Goal: Information Seeking & Learning: Learn about a topic

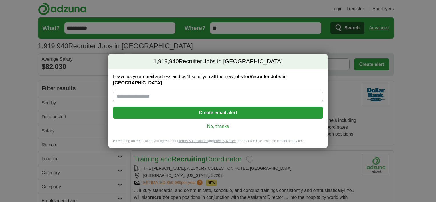
click at [229, 124] on link "No, thanks" at bounding box center [218, 126] width 201 height 6
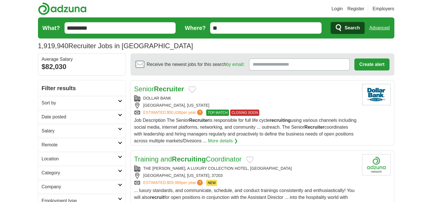
click at [381, 29] on link "Advanced" at bounding box center [379, 27] width 20 height 11
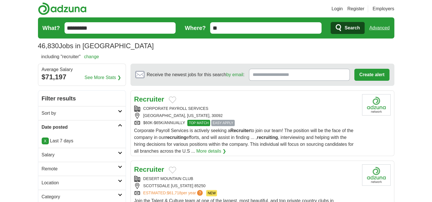
click at [121, 167] on icon at bounding box center [120, 167] width 4 height 3
click at [65, 182] on link "Remote jobs" at bounding box center [55, 182] width 26 height 5
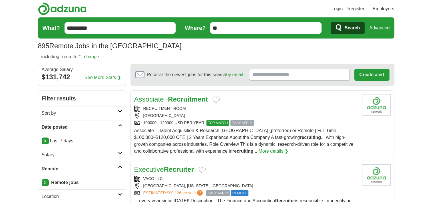
click at [184, 98] on strong "Recruitment" at bounding box center [188, 99] width 40 height 8
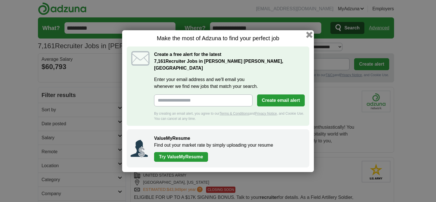
click at [309, 38] on button "button" at bounding box center [309, 34] width 6 height 6
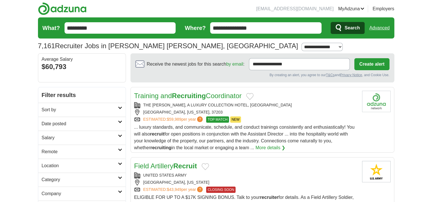
click at [66, 152] on h2 "Remote" at bounding box center [80, 151] width 76 height 7
click at [61, 166] on link "Remote jobs" at bounding box center [55, 165] width 26 height 5
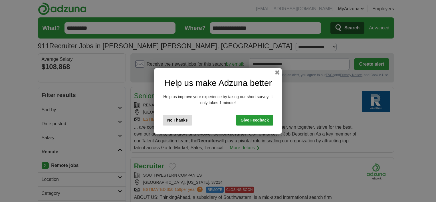
click at [186, 122] on button "No Thanks" at bounding box center [178, 120] width 30 height 11
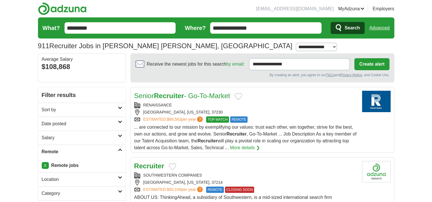
click at [160, 97] on strong "Recruiter" at bounding box center [169, 96] width 30 height 8
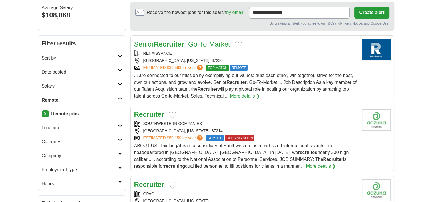
scroll to position [57, 0]
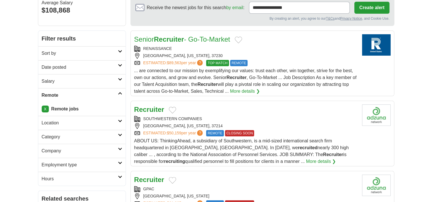
click at [170, 40] on strong "Recruiter" at bounding box center [169, 39] width 30 height 8
click at [153, 110] on strong "Recruiter" at bounding box center [149, 110] width 30 height 8
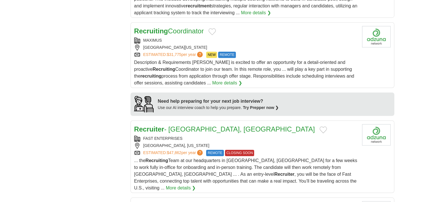
scroll to position [0, 0]
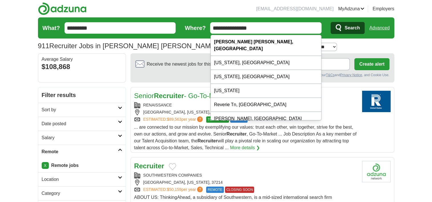
drag, startPoint x: 257, startPoint y: 27, endPoint x: 208, endPoint y: 25, distance: 48.9
click at [208, 25] on form "**********" at bounding box center [216, 27] width 356 height 21
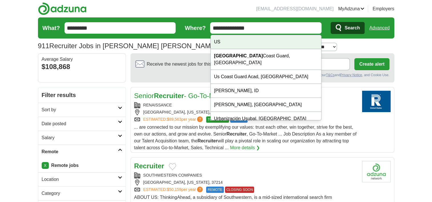
click at [227, 41] on div "US" at bounding box center [266, 42] width 111 height 14
type input "**"
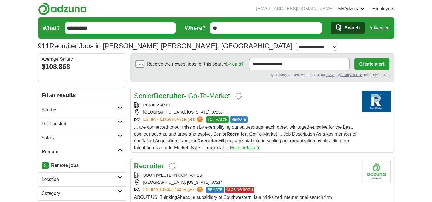
click at [349, 25] on span "Search" at bounding box center [352, 27] width 15 height 11
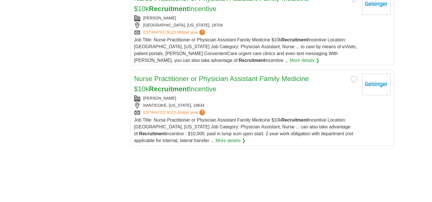
scroll to position [7, 0]
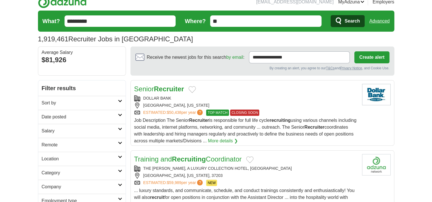
click at [236, 21] on input "**" at bounding box center [265, 20] width 111 height 11
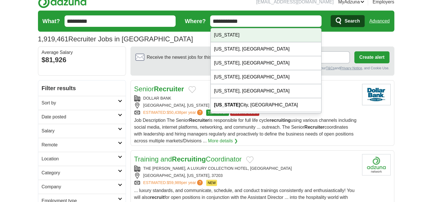
click at [231, 31] on div "[US_STATE]" at bounding box center [266, 35] width 111 height 14
type input "**********"
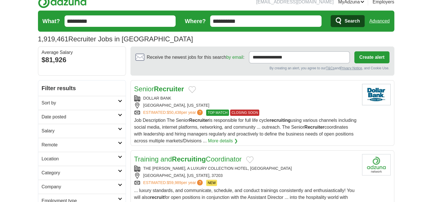
click at [345, 22] on span "Search" at bounding box center [352, 20] width 15 height 11
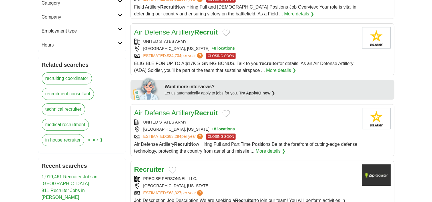
scroll to position [353, 0]
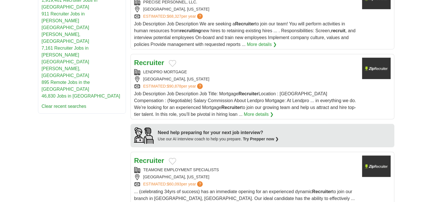
click at [155, 59] on strong "Recruiter" at bounding box center [149, 63] width 30 height 8
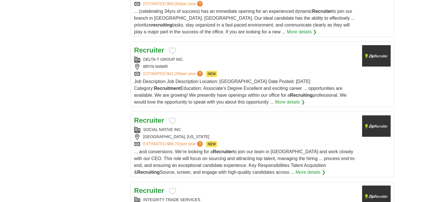
scroll to position [540, 0]
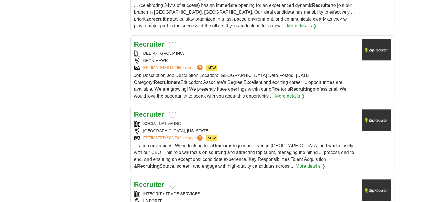
click at [152, 42] on strong "Recruiter" at bounding box center [149, 44] width 30 height 8
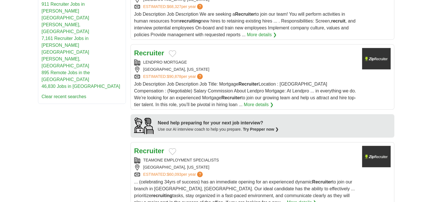
scroll to position [8, 0]
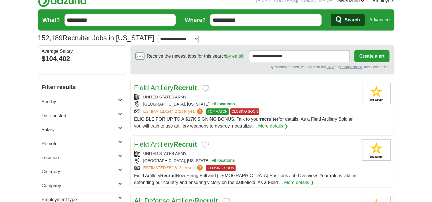
click at [59, 146] on h2 "Remote" at bounding box center [80, 143] width 76 height 7
click at [53, 161] on div "Remote jobs" at bounding box center [81, 158] width 87 height 14
drag, startPoint x: 53, startPoint y: 161, endPoint x: 56, endPoint y: 155, distance: 6.5
click at [56, 155] on link "Remote jobs" at bounding box center [55, 157] width 26 height 5
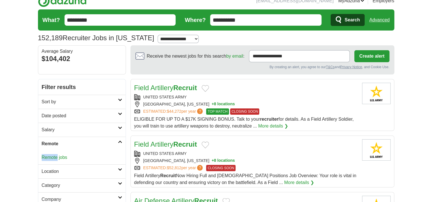
click at [56, 155] on link "Remote jobs" at bounding box center [55, 157] width 26 height 5
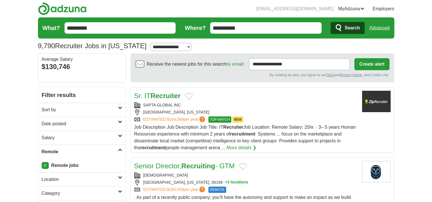
click at [158, 93] on strong "Recruiter" at bounding box center [165, 96] width 30 height 8
click at [199, 164] on strong "Recruiting" at bounding box center [198, 166] width 34 height 8
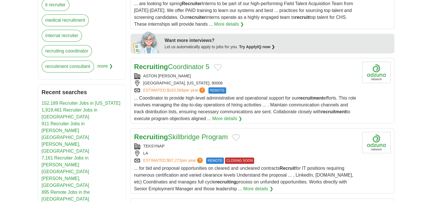
scroll to position [267, 0]
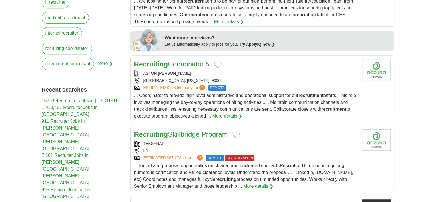
click at [167, 62] on strong "Recruiting" at bounding box center [151, 64] width 34 height 8
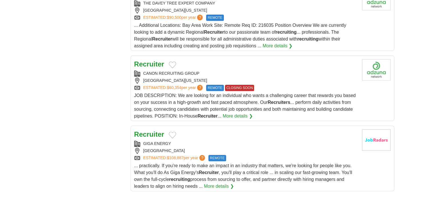
scroll to position [647, 0]
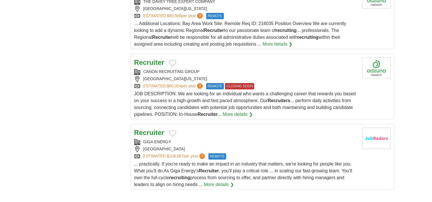
click at [148, 134] on h2 "Recruiter" at bounding box center [149, 133] width 30 height 10
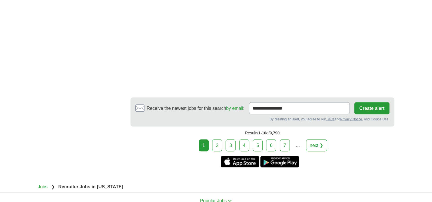
scroll to position [1055, 0]
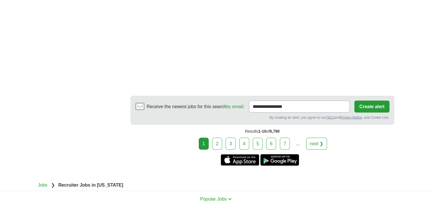
click at [312, 142] on link "next ❯" at bounding box center [316, 144] width 21 height 12
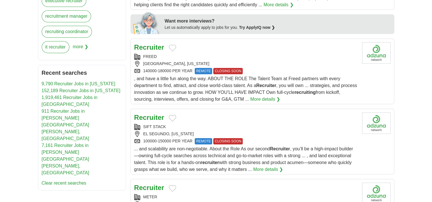
scroll to position [292, 0]
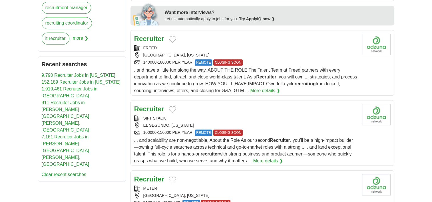
click at [146, 38] on strong "Recruiter" at bounding box center [149, 39] width 30 height 8
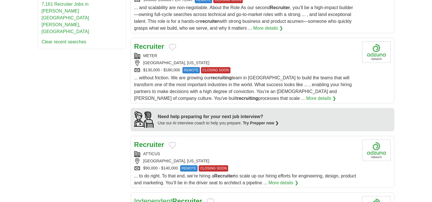
scroll to position [431, 0]
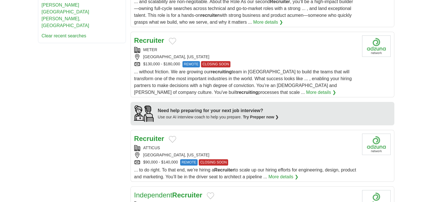
click at [150, 39] on strong "Recruiter" at bounding box center [149, 41] width 30 height 8
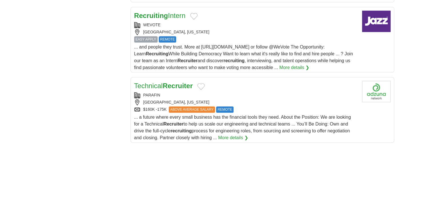
scroll to position [690, 0]
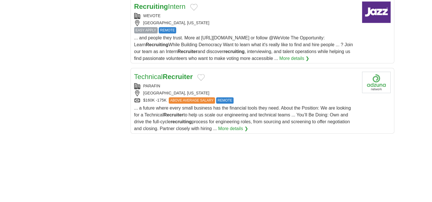
click at [151, 73] on link "Technical Recruiter" at bounding box center [163, 77] width 59 height 8
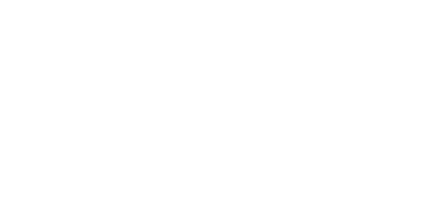
scroll to position [1043, 0]
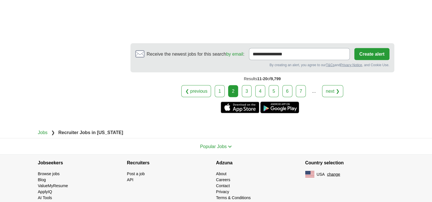
click at [332, 88] on link "next ❯" at bounding box center [332, 91] width 21 height 12
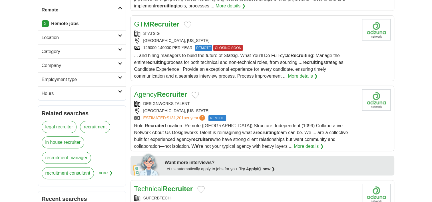
scroll to position [143, 0]
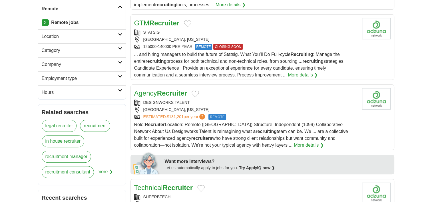
click at [174, 94] on strong "Recruiter" at bounding box center [172, 93] width 30 height 8
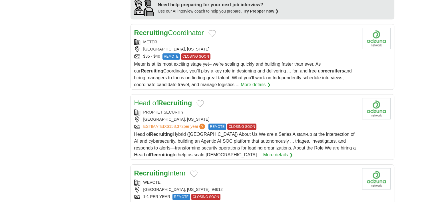
scroll to position [556, 0]
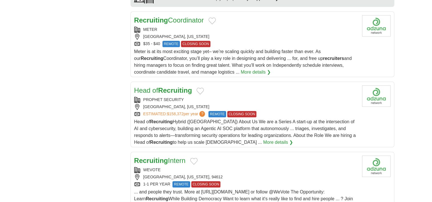
click at [155, 87] on link "Head of Recruiting" at bounding box center [163, 91] width 58 height 8
click at [161, 87] on strong "Recruiting" at bounding box center [175, 91] width 34 height 8
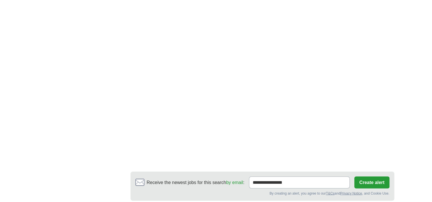
scroll to position [947, 0]
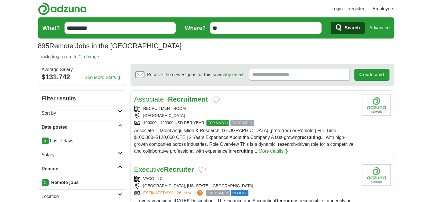
click at [164, 170] on link "Executive Recruiter" at bounding box center [164, 170] width 60 height 8
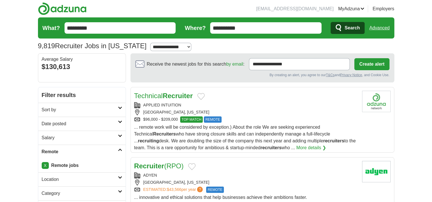
click at [157, 96] on link "Technical Recruiter" at bounding box center [163, 96] width 59 height 8
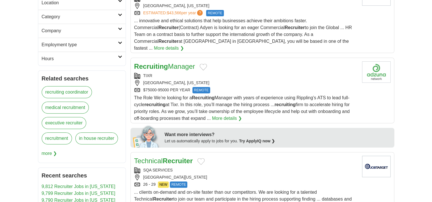
click at [174, 63] on link "Recruiting Manager" at bounding box center [164, 67] width 61 height 8
click at [172, 157] on strong "Recruiter" at bounding box center [178, 161] width 30 height 8
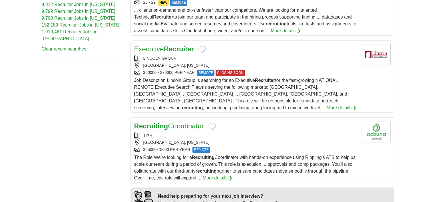
scroll to position [364, 0]
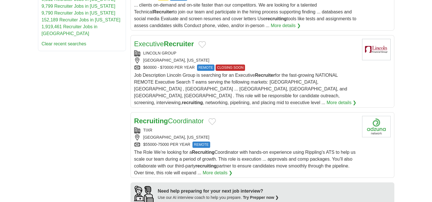
click at [176, 40] on strong "Recruiter" at bounding box center [179, 44] width 30 height 8
